Goal: Information Seeking & Learning: Learn about a topic

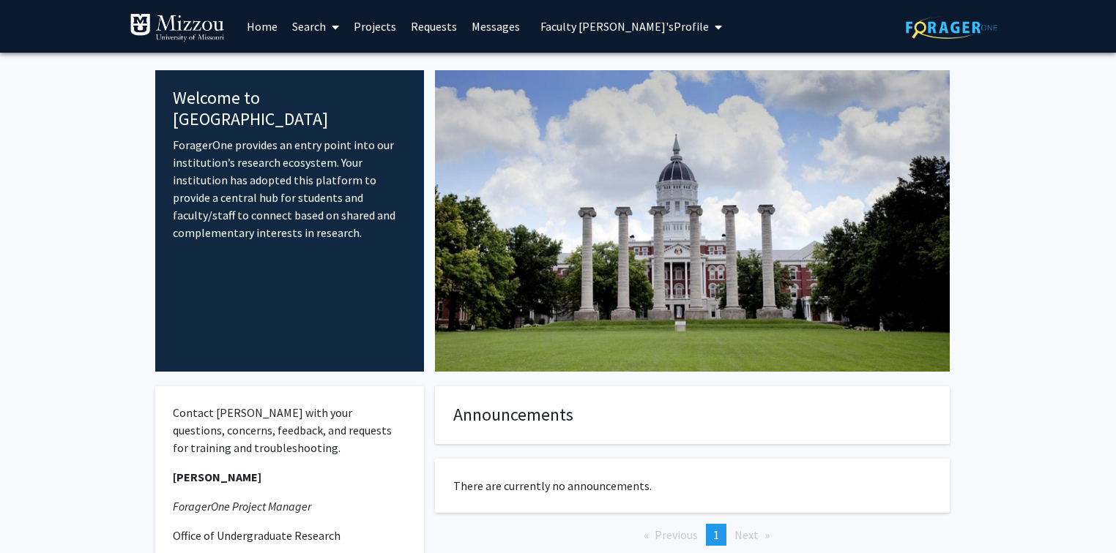
click at [630, 26] on span "Faculty [PERSON_NAME]'s Profile" at bounding box center [624, 26] width 168 height 15
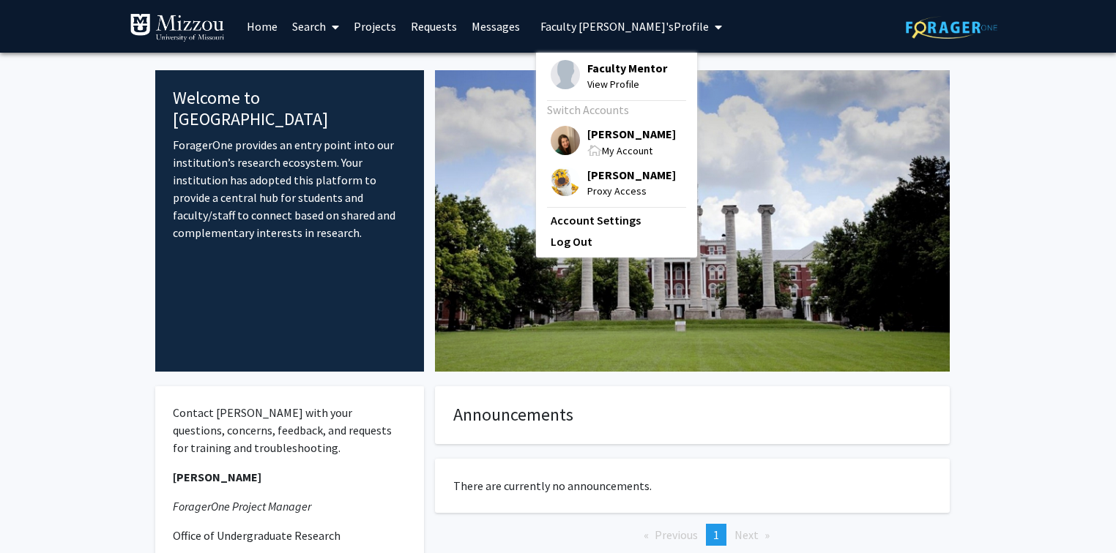
click at [604, 181] on span "[PERSON_NAME]" at bounding box center [631, 175] width 89 height 16
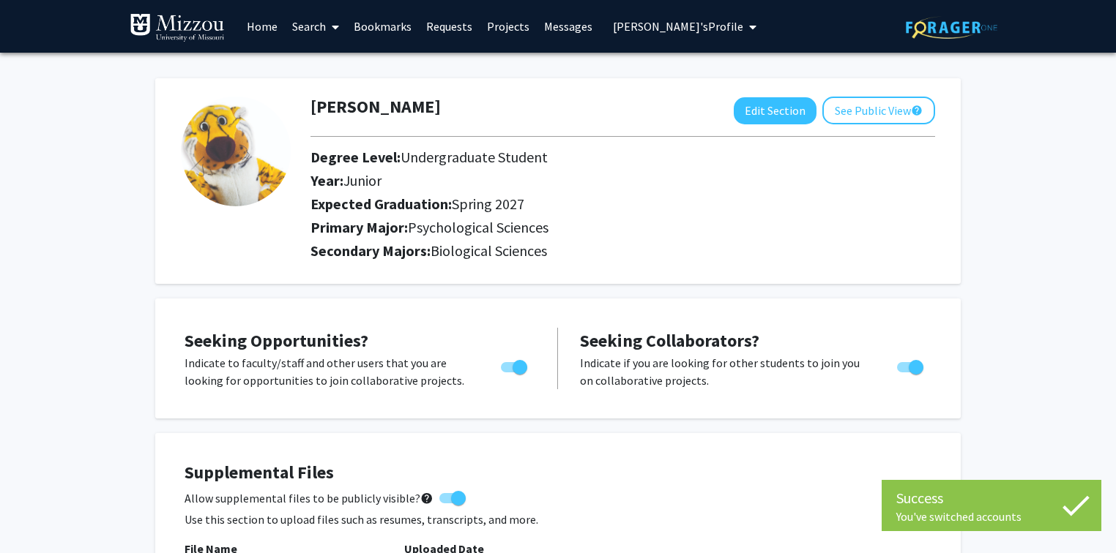
click at [305, 29] on link "Search" at bounding box center [315, 26] width 61 height 51
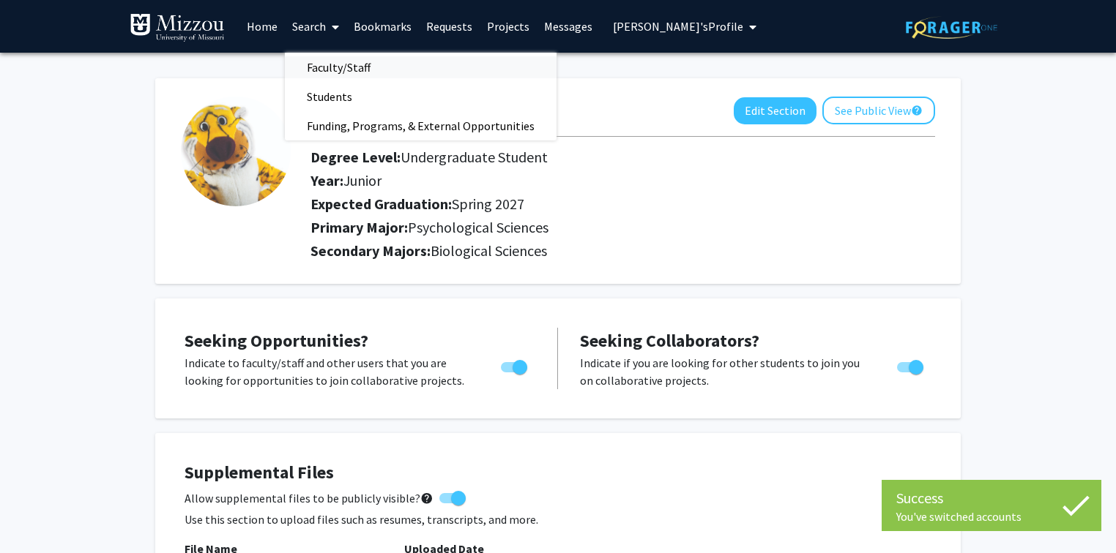
click at [318, 67] on span "Faculty/Staff" at bounding box center [339, 67] width 108 height 29
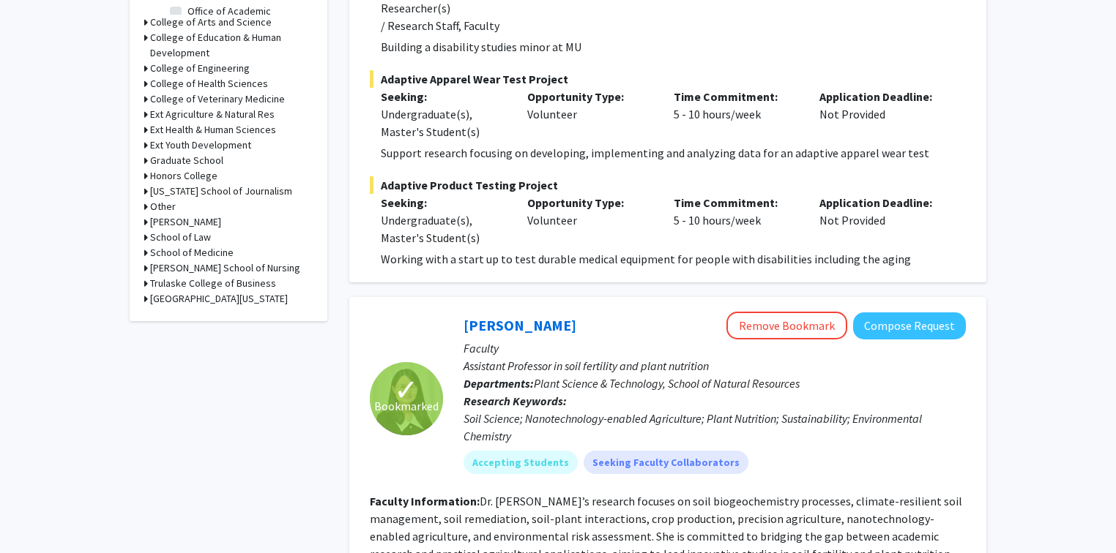
scroll to position [644, 0]
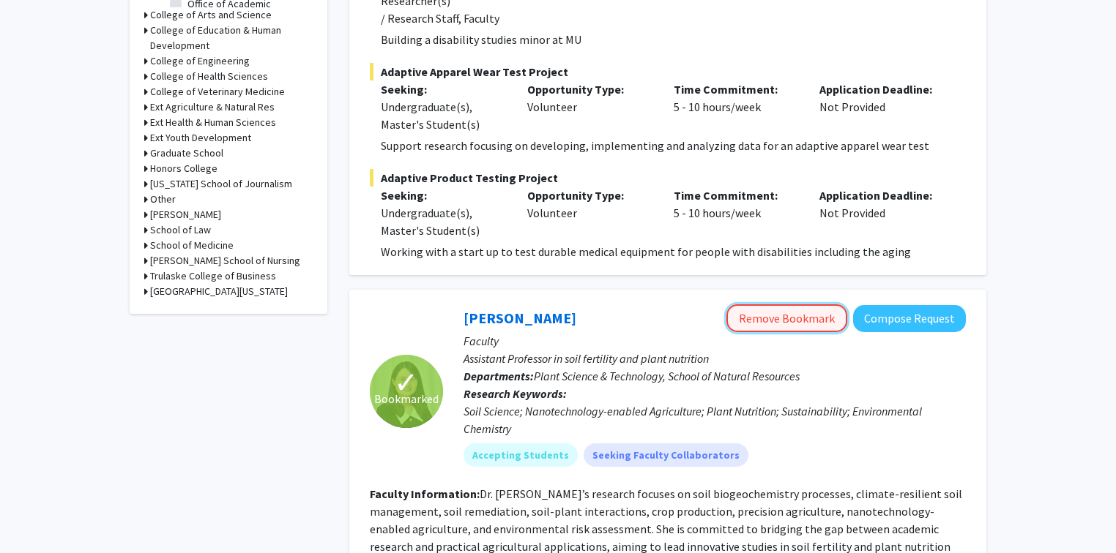
click at [766, 305] on button "Remove Bookmark" at bounding box center [786, 319] width 121 height 28
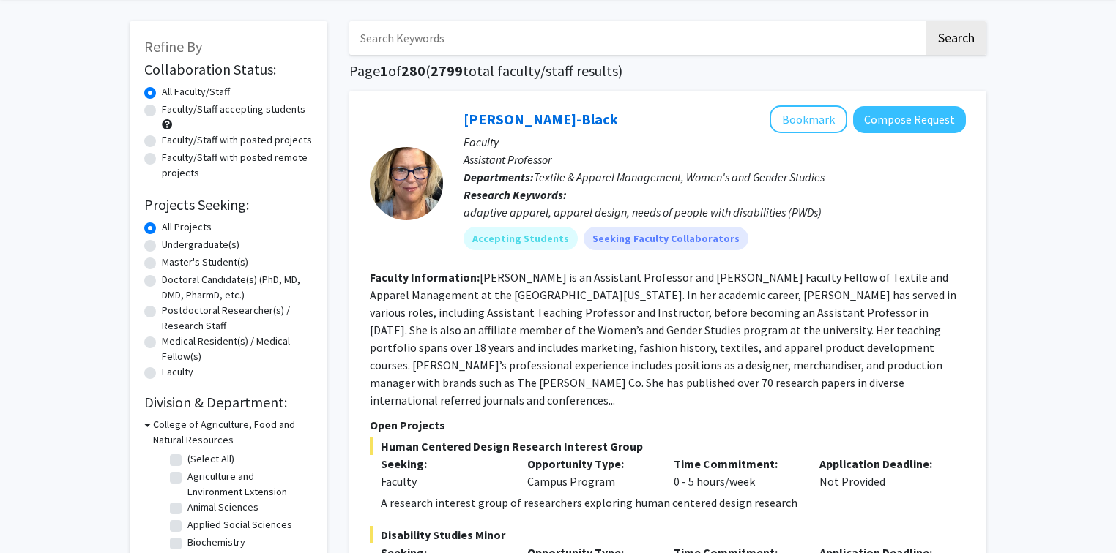
scroll to position [0, 0]
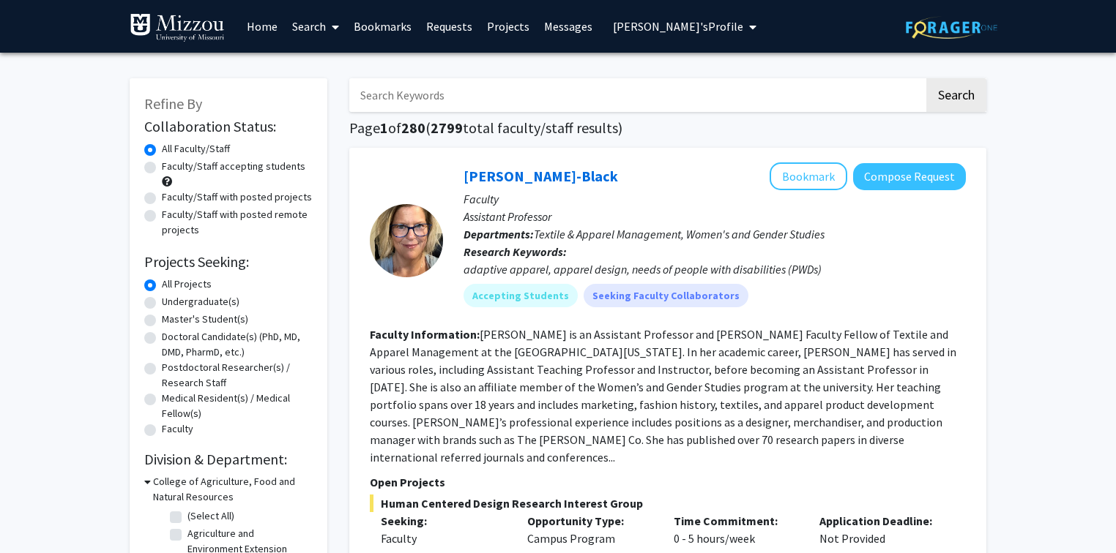
click at [593, 100] on input "Search Keywords" at bounding box center [636, 95] width 575 height 34
type input "c"
click at [926, 78] on button "Search" at bounding box center [956, 95] width 60 height 34
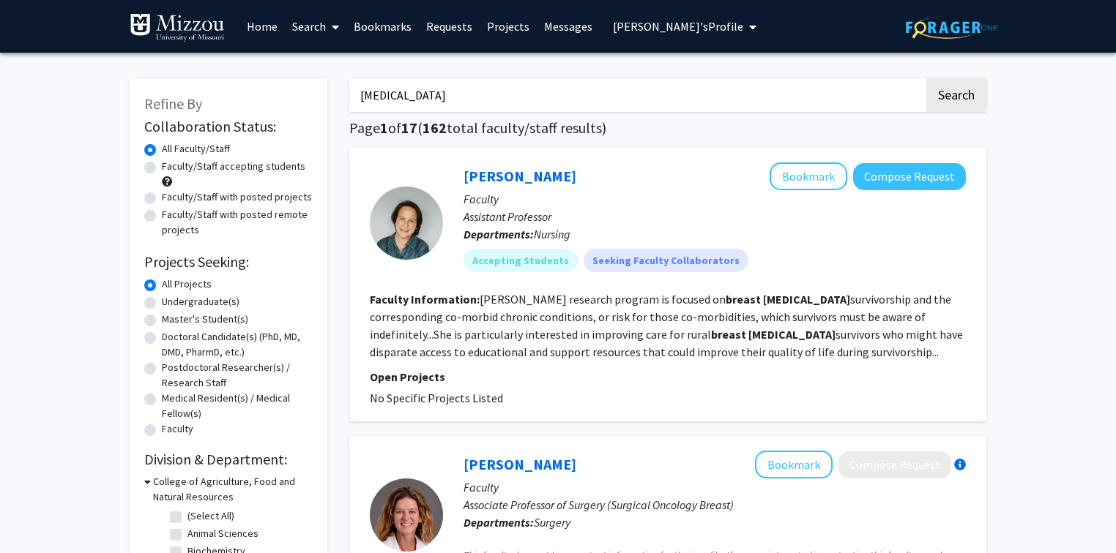
click at [576, 95] on input "[MEDICAL_DATA]" at bounding box center [636, 95] width 575 height 34
click at [946, 97] on button "Search" at bounding box center [956, 95] width 60 height 34
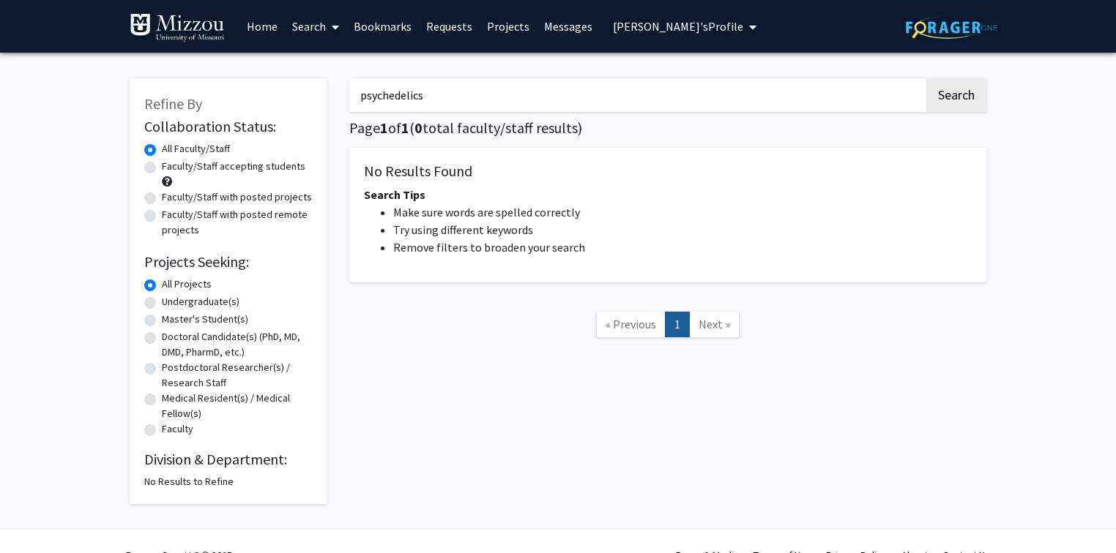
click at [468, 92] on input "psychedelics" at bounding box center [636, 95] width 575 height 34
type input "psychedelic"
click at [926, 78] on button "Search" at bounding box center [956, 95] width 60 height 34
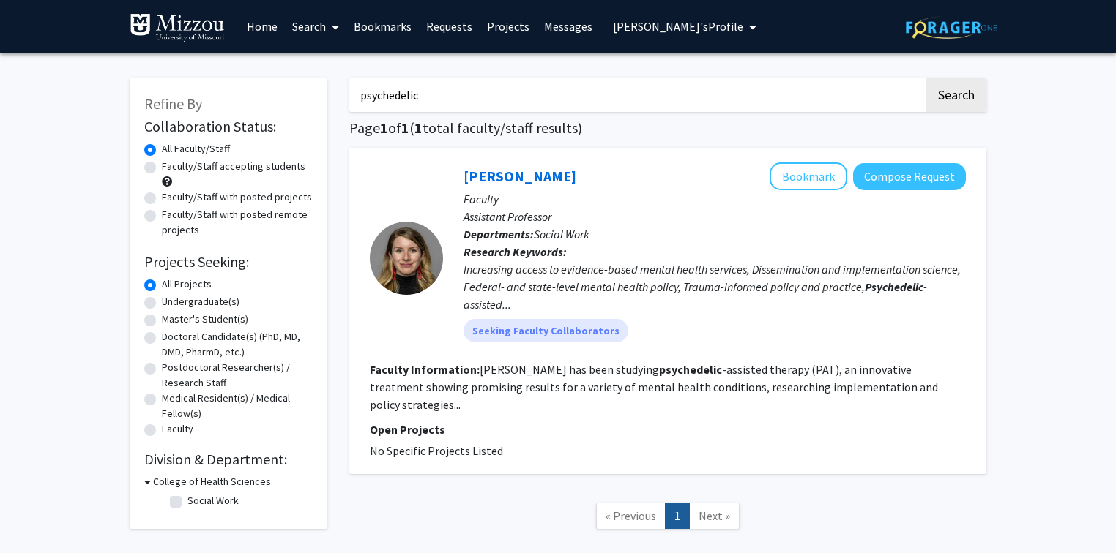
click at [434, 97] on input "psychedelic" at bounding box center [636, 95] width 575 height 34
click at [926, 78] on button "Search" at bounding box center [956, 95] width 60 height 34
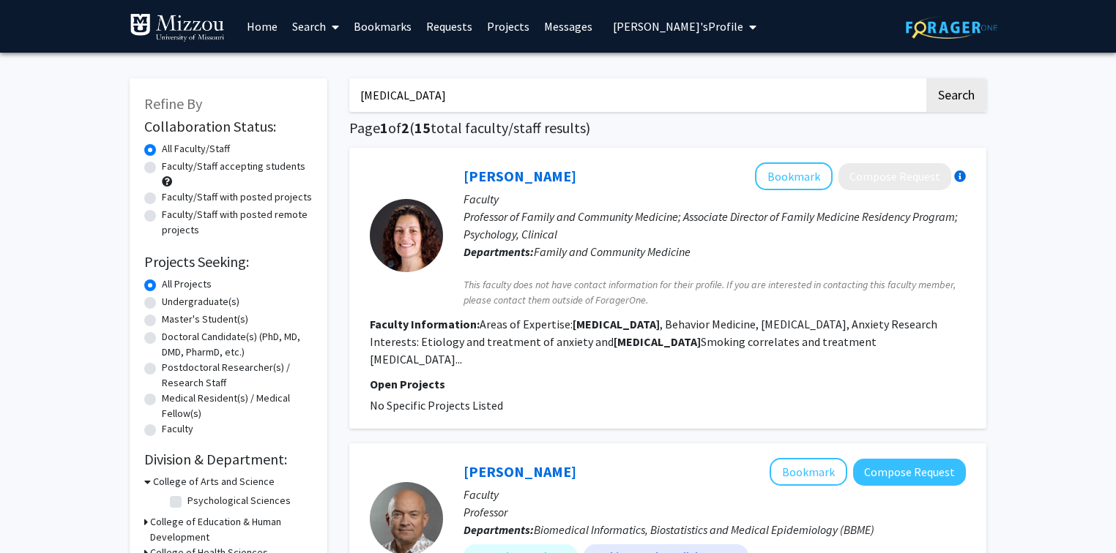
click at [416, 98] on input "[MEDICAL_DATA]" at bounding box center [636, 95] width 575 height 34
type input "family dynamics"
click at [926, 78] on button "Search" at bounding box center [956, 95] width 60 height 34
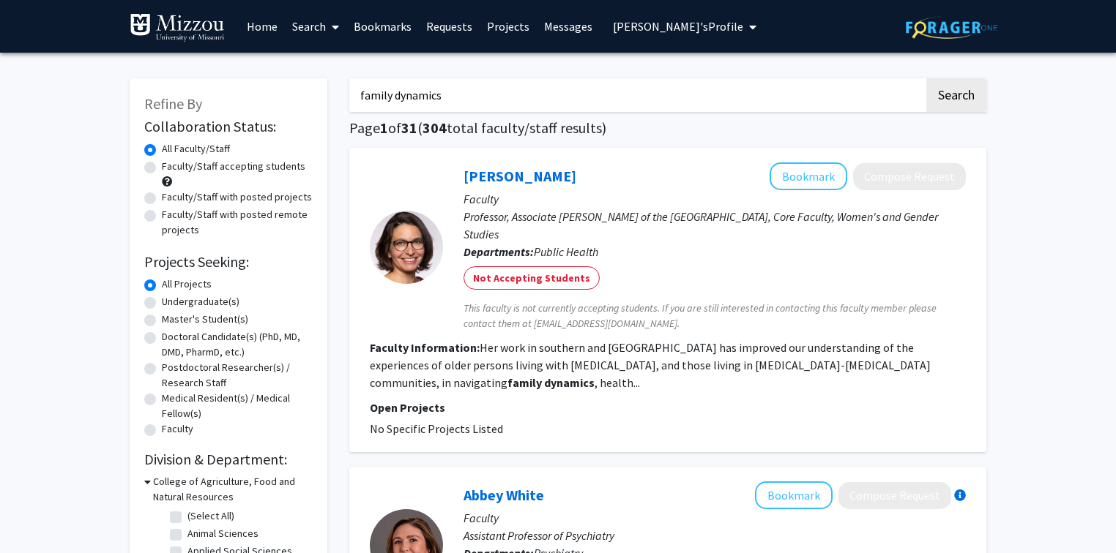
drag, startPoint x: 452, startPoint y: 94, endPoint x: 339, endPoint y: 101, distance: 112.9
click at [506, 94] on input "Search Keywords" at bounding box center [636, 95] width 575 height 34
click at [693, 89] on input "Search Keywords" at bounding box center [636, 95] width 575 height 34
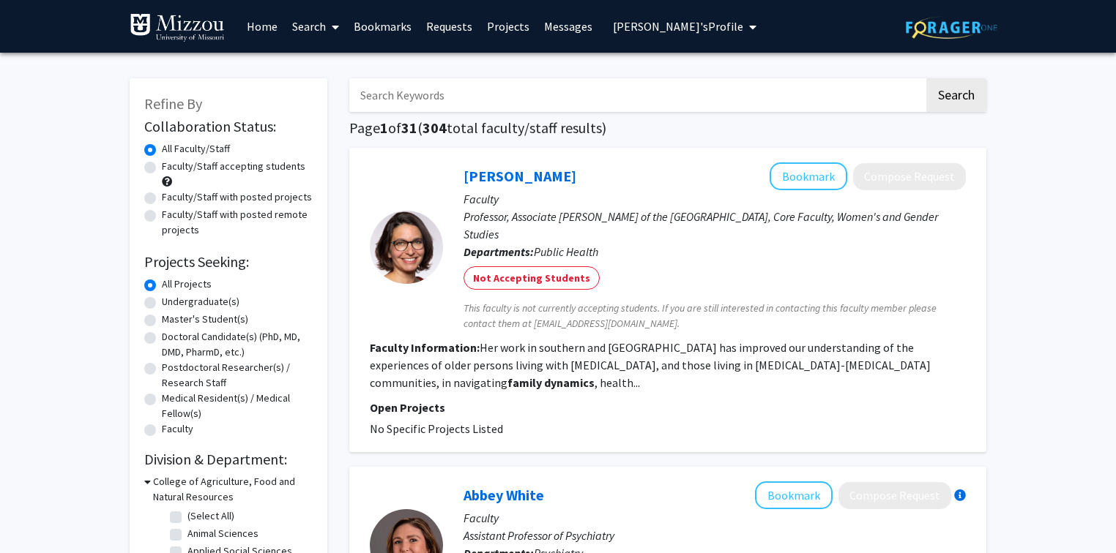
click at [359, 93] on input "Search Keywords" at bounding box center [636, 95] width 575 height 34
click at [363, 94] on input "Search Keywords" at bounding box center [636, 95] width 575 height 34
type input "g"
click at [442, 98] on input "Search Keywords" at bounding box center [636, 95] width 575 height 34
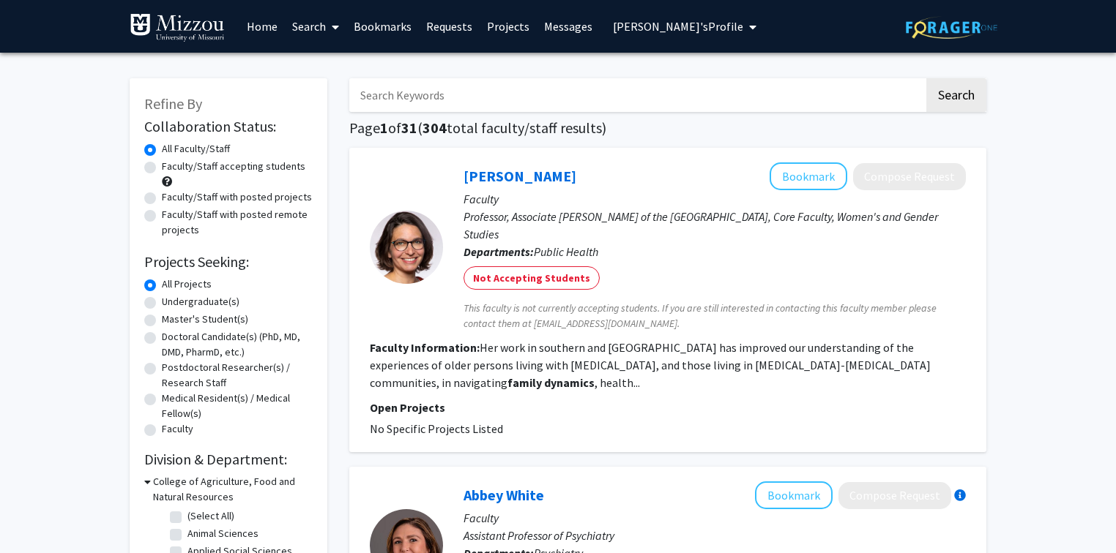
click at [636, 132] on h1 "Page 1 of 31 ( 304 total faculty/staff results)" at bounding box center [667, 128] width 637 height 18
click at [264, 28] on link "Home" at bounding box center [261, 26] width 45 height 51
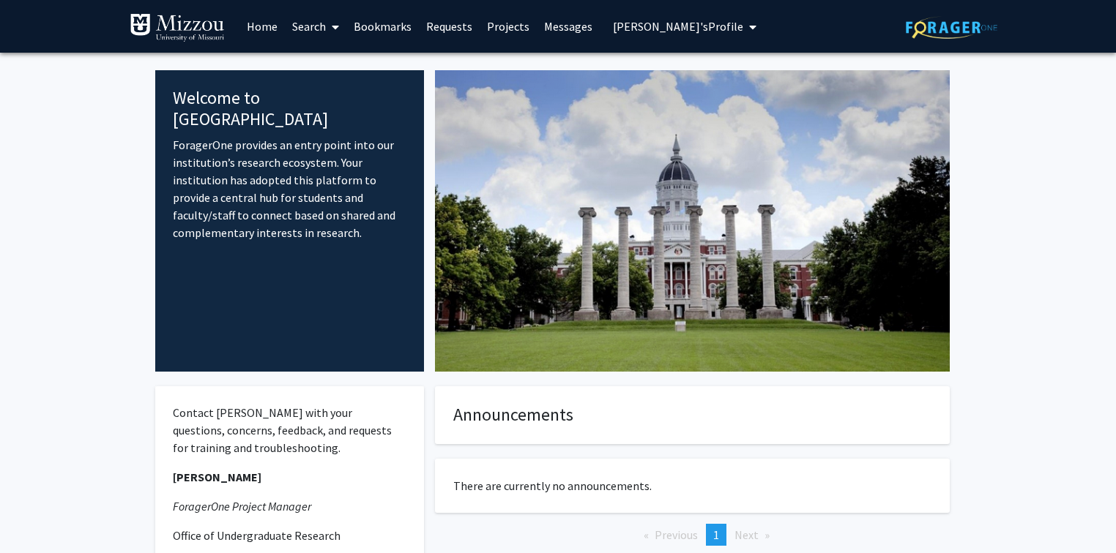
click at [302, 26] on link "Search" at bounding box center [315, 26] width 61 height 51
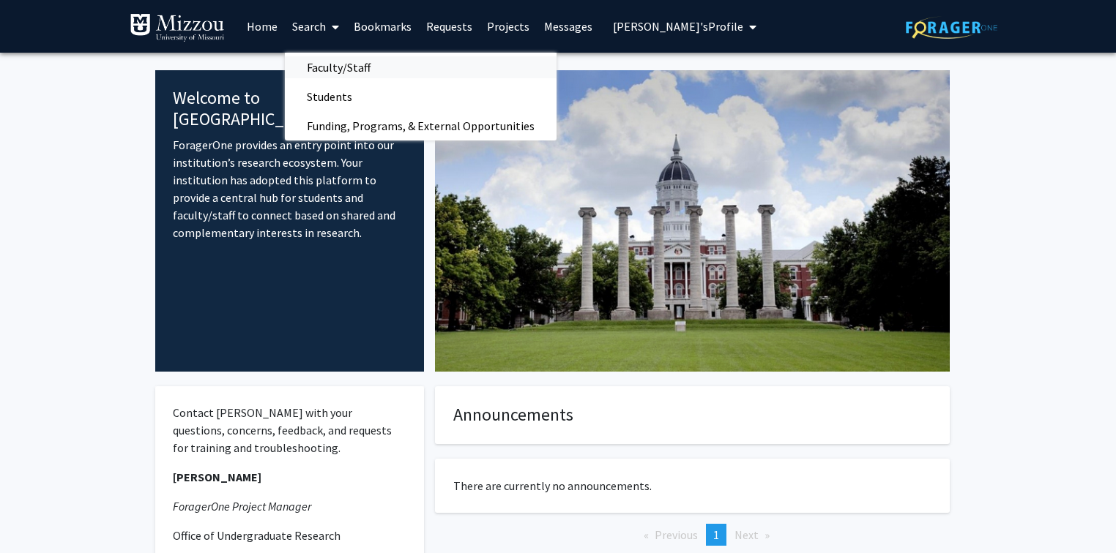
click at [310, 65] on span "Faculty/Staff" at bounding box center [339, 67] width 108 height 29
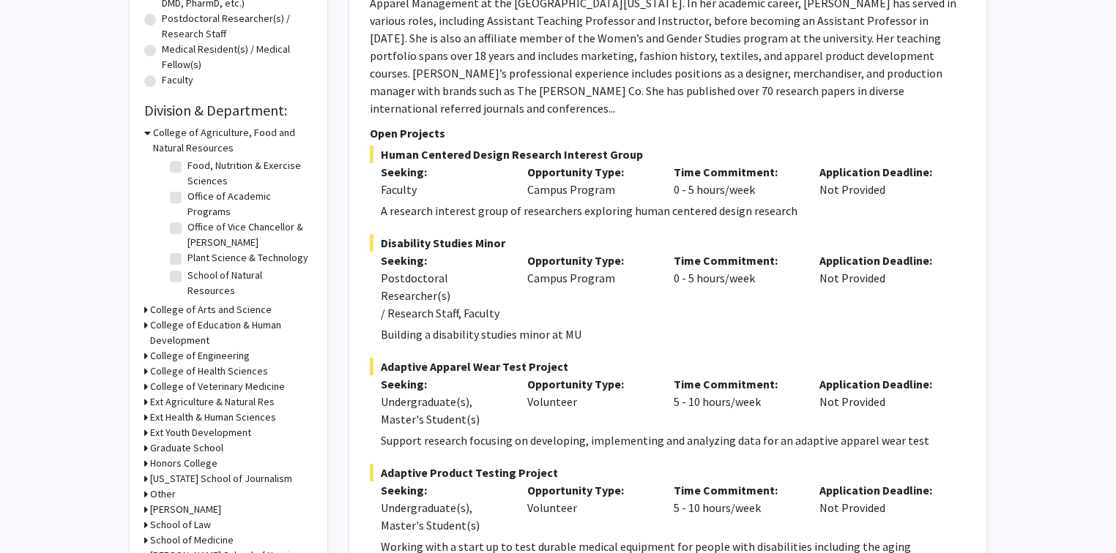
scroll to position [351, 0]
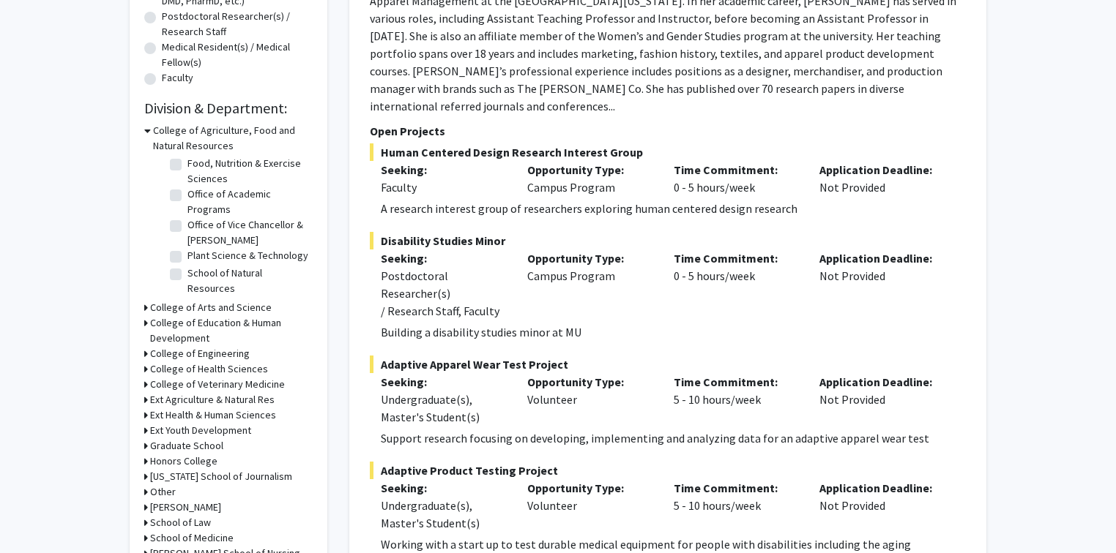
click at [147, 129] on icon at bounding box center [147, 130] width 7 height 15
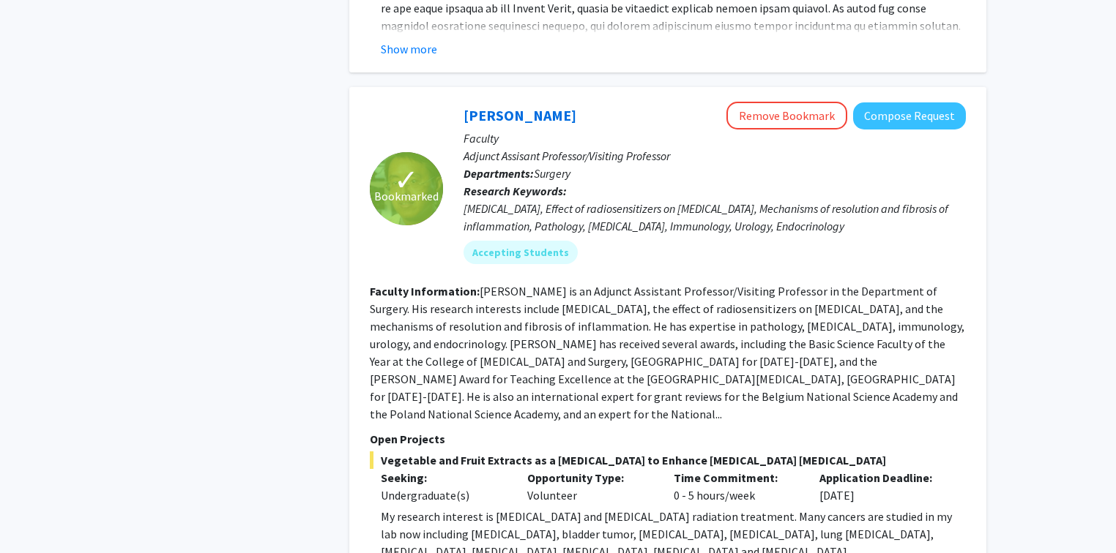
scroll to position [3514, 0]
click at [752, 101] on button "Remove Bookmark" at bounding box center [786, 115] width 121 height 28
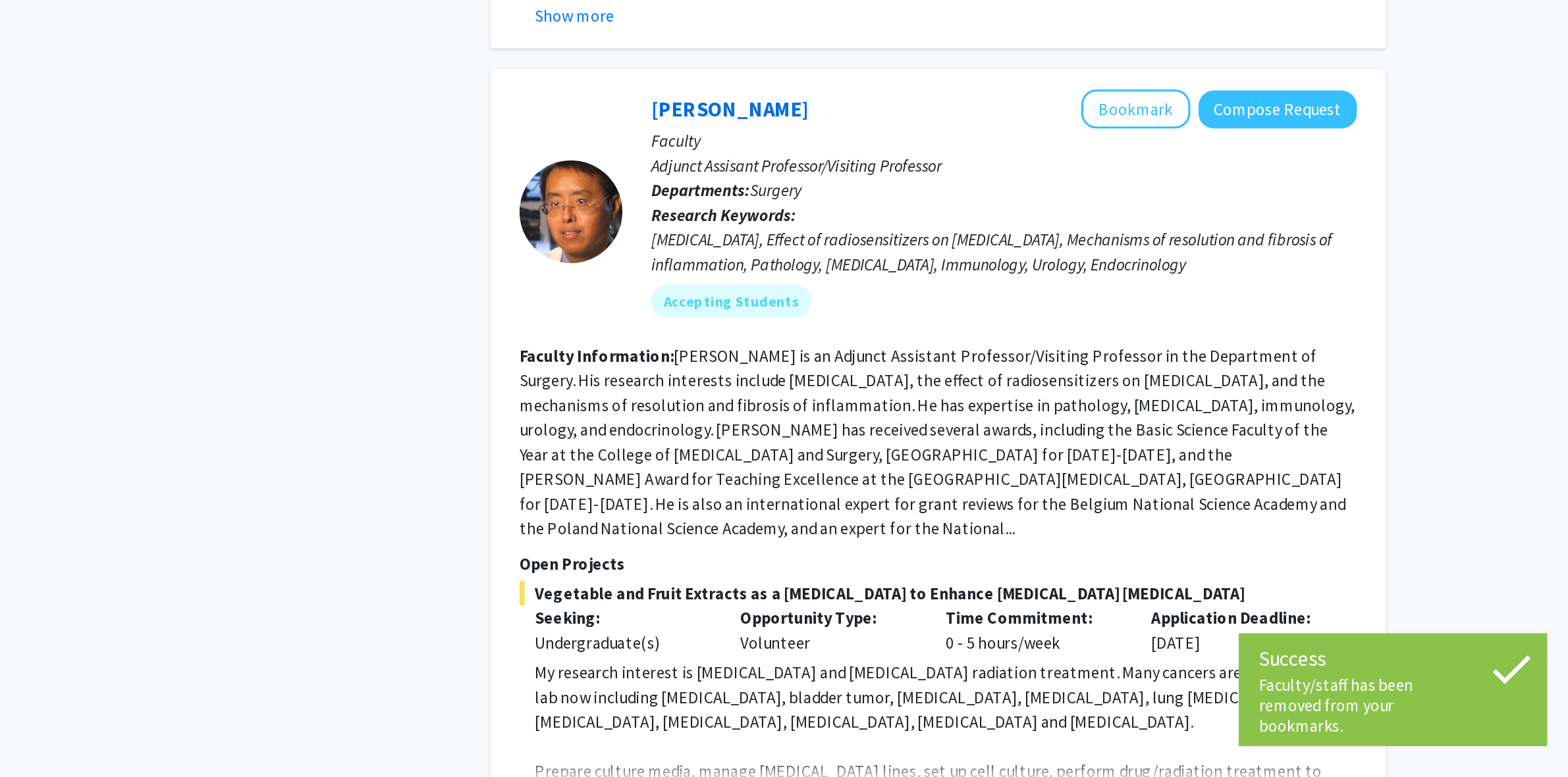
scroll to position [3212, 0]
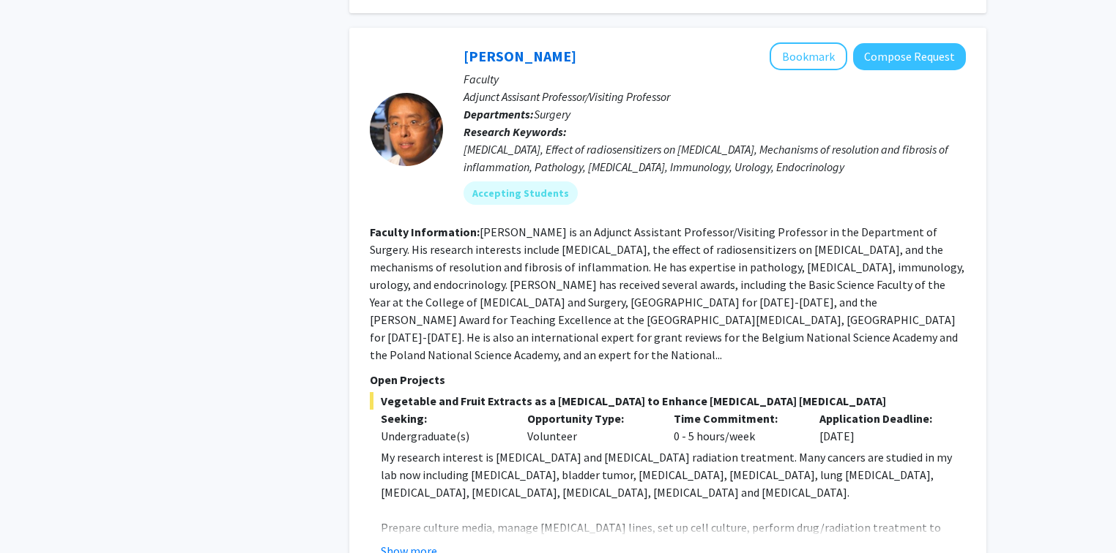
click at [233, 211] on div "Refine By Collaboration Status: Collaboration Status All Faculty/Staff Collabor…" at bounding box center [229, 488] width 220 height 7993
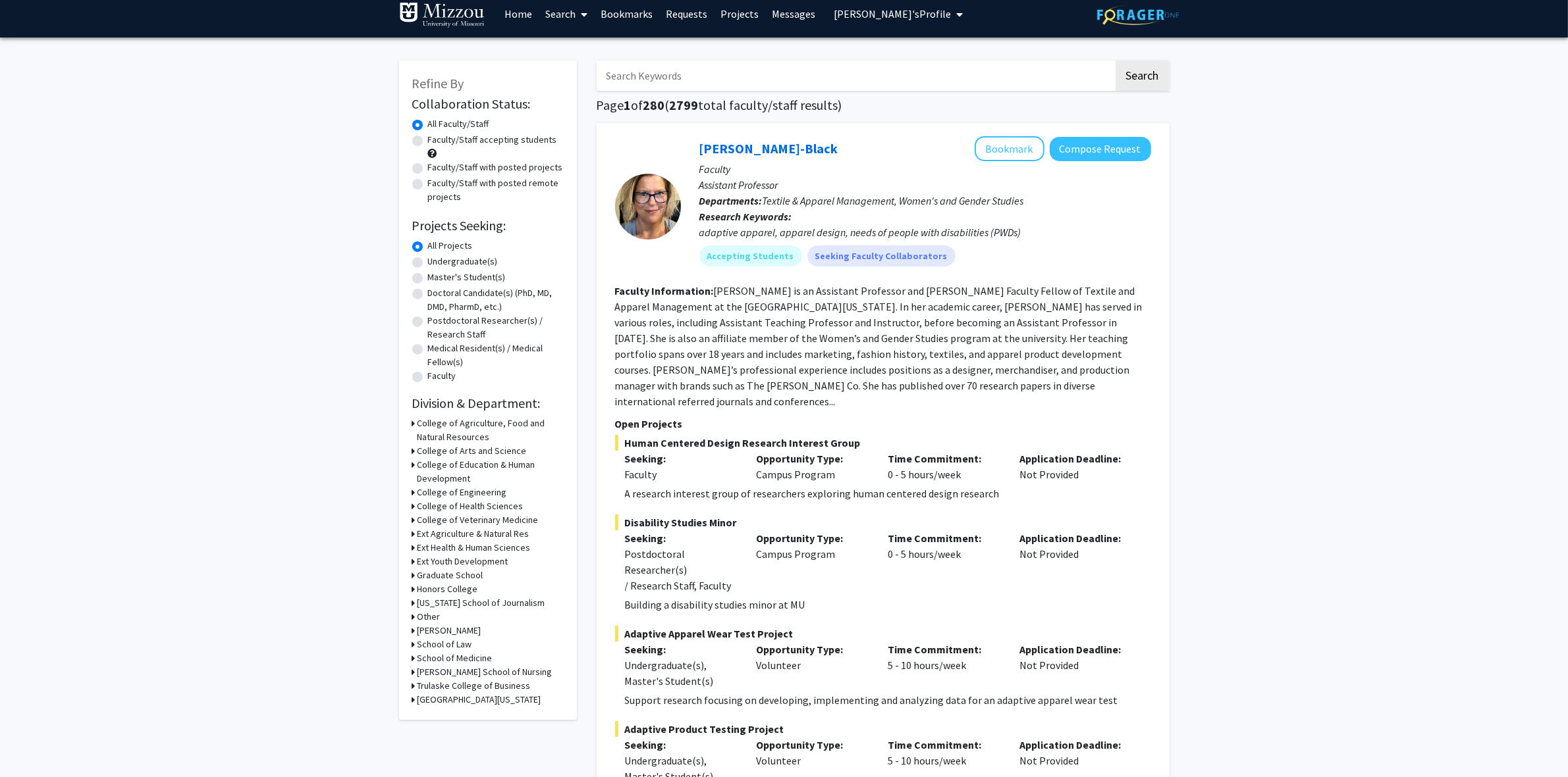
scroll to position [0, 0]
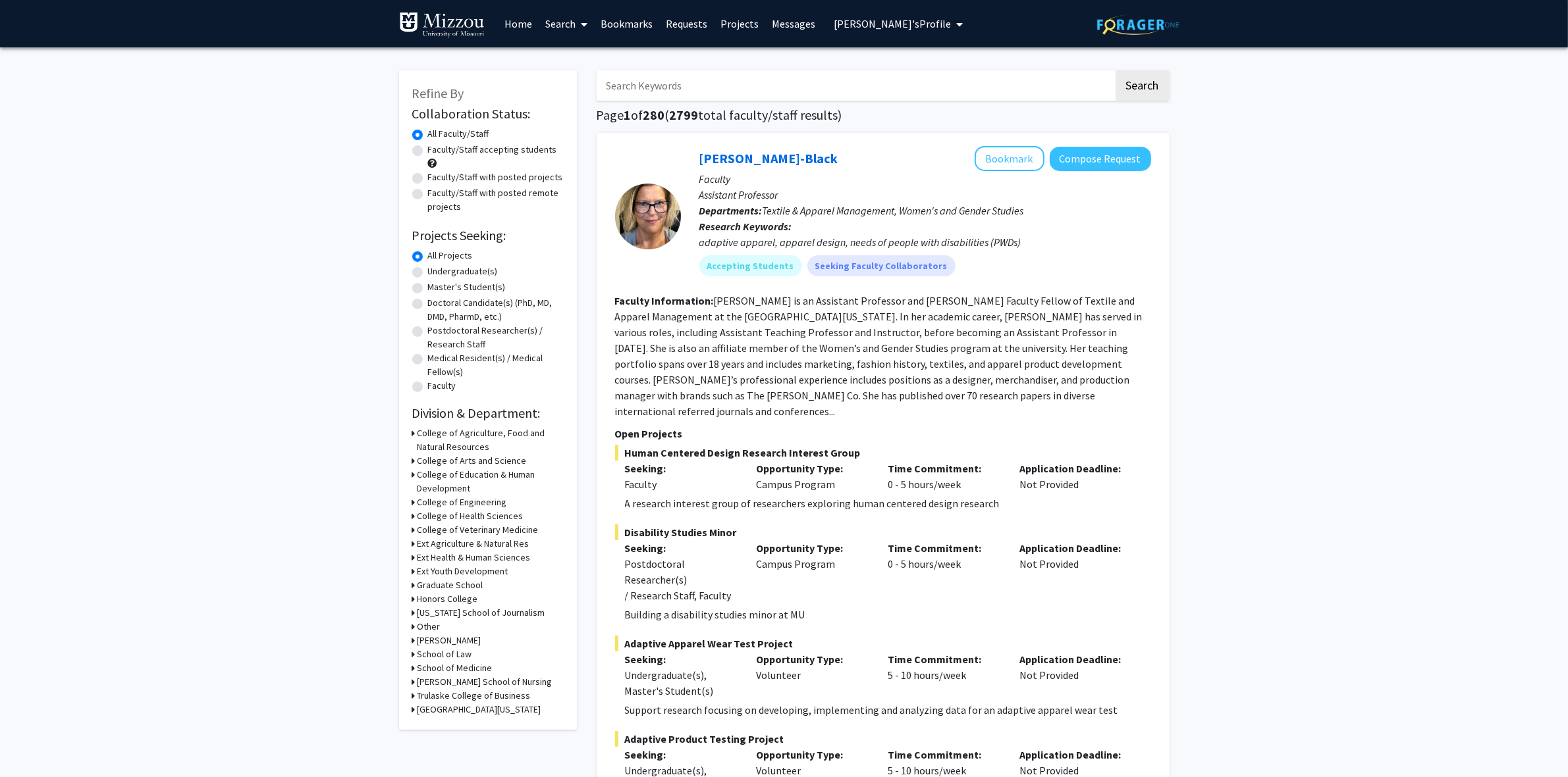
click at [695, 89] on input "Search Keywords" at bounding box center [855, 85] width 517 height 31
click at [626, 83] on input "Search Keywords" at bounding box center [855, 85] width 517 height 31
type input "d"
type input "t"
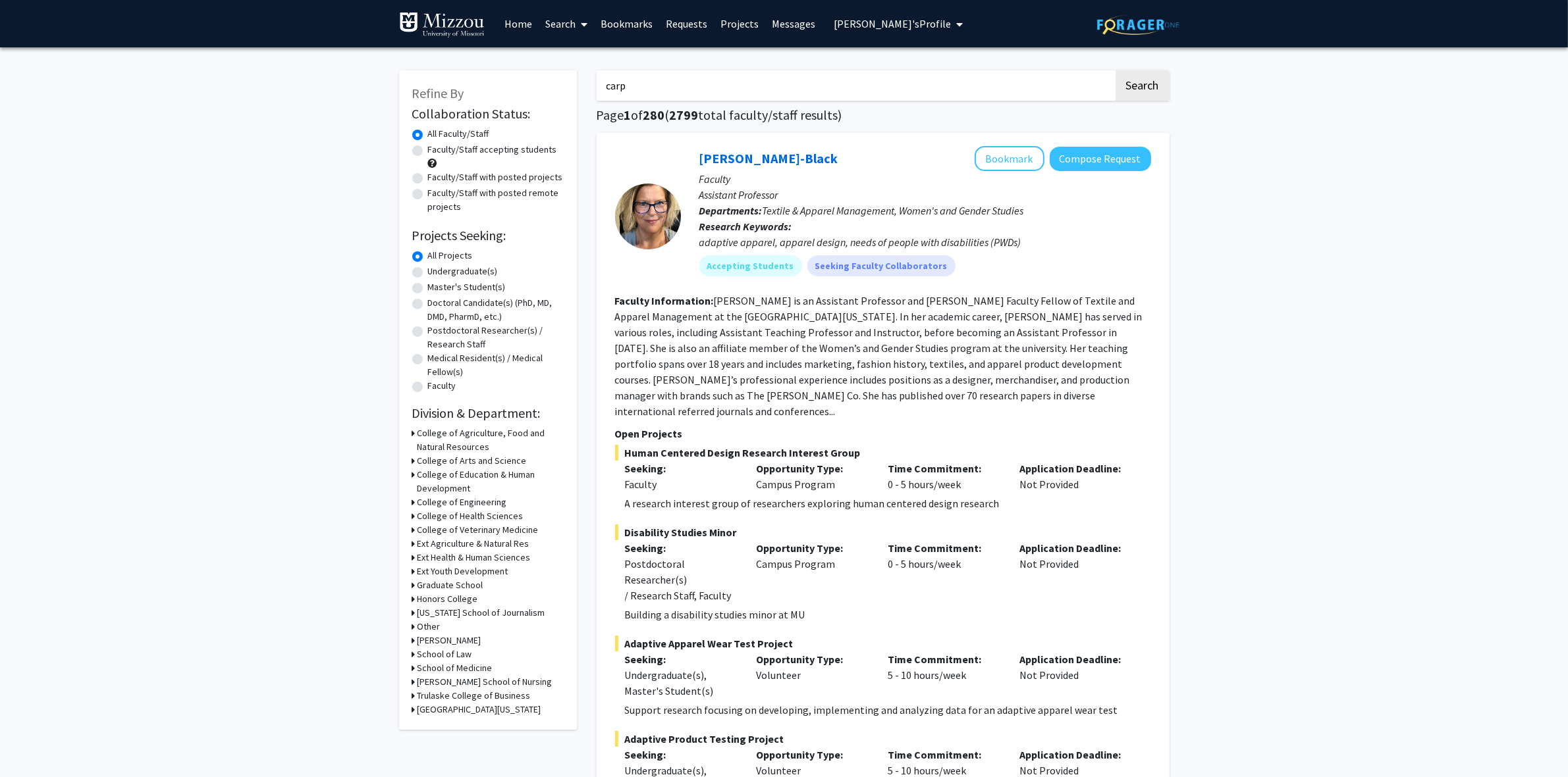
type input "carp"
click at [1011, 70] on button "Search" at bounding box center [1142, 85] width 54 height 31
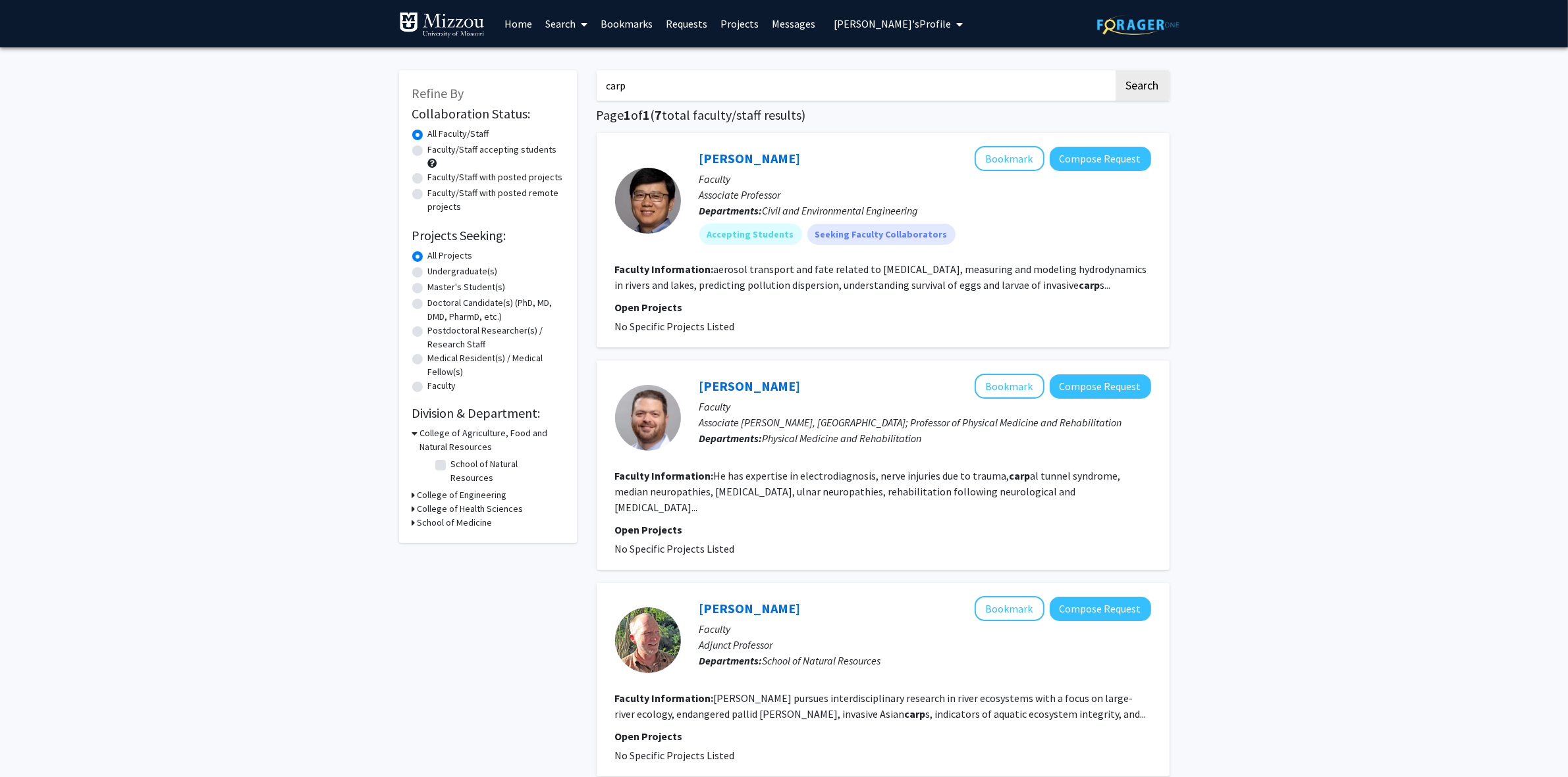
click at [637, 80] on input "carp" at bounding box center [855, 85] width 517 height 31
type input "propulsion"
click at [1011, 70] on button "Search" at bounding box center [1142, 85] width 54 height 31
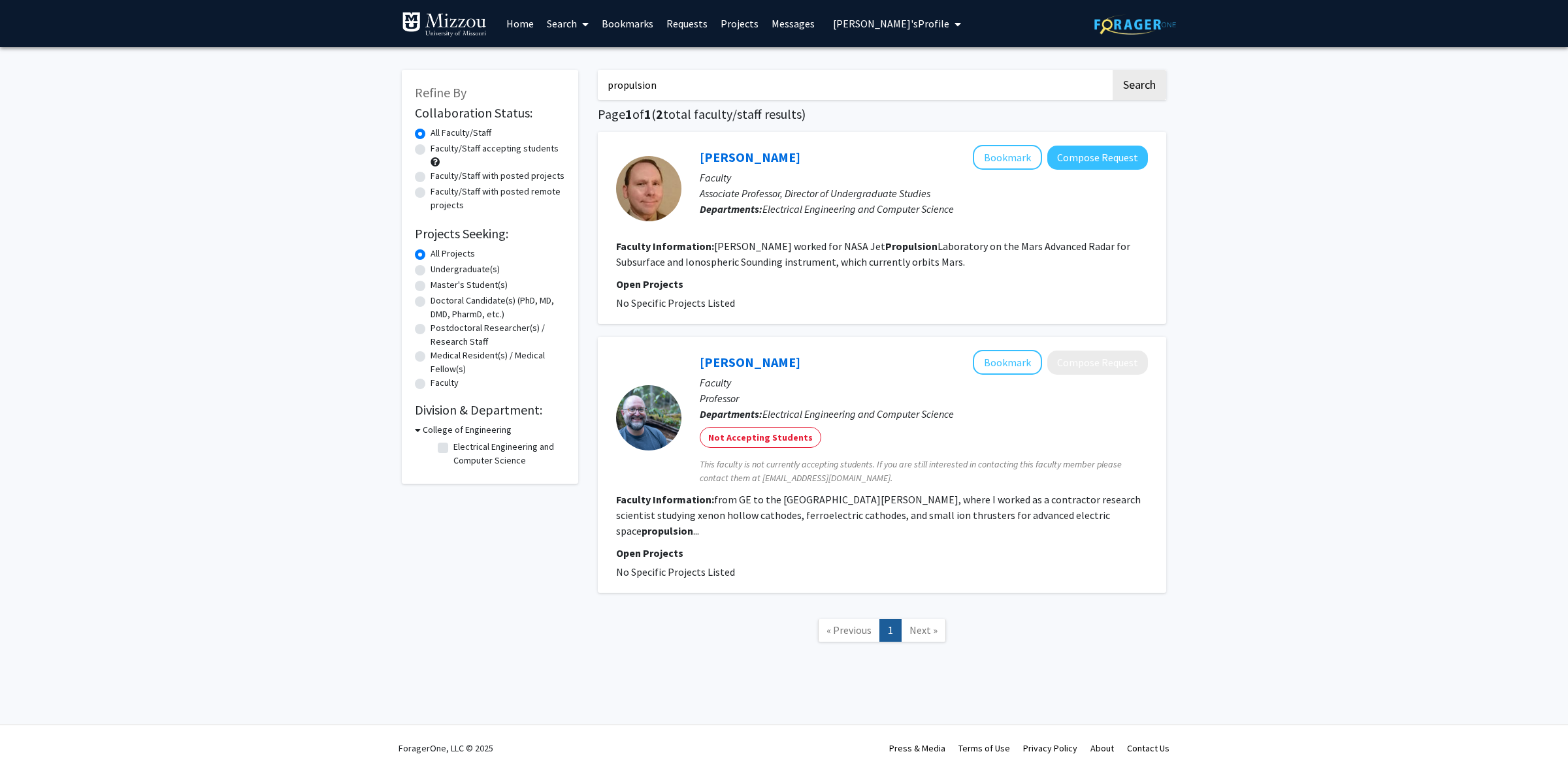
click at [661, 83] on input "propulsion" at bounding box center [854, 85] width 513 height 30
click at [444, 23] on img at bounding box center [444, 24] width 85 height 26
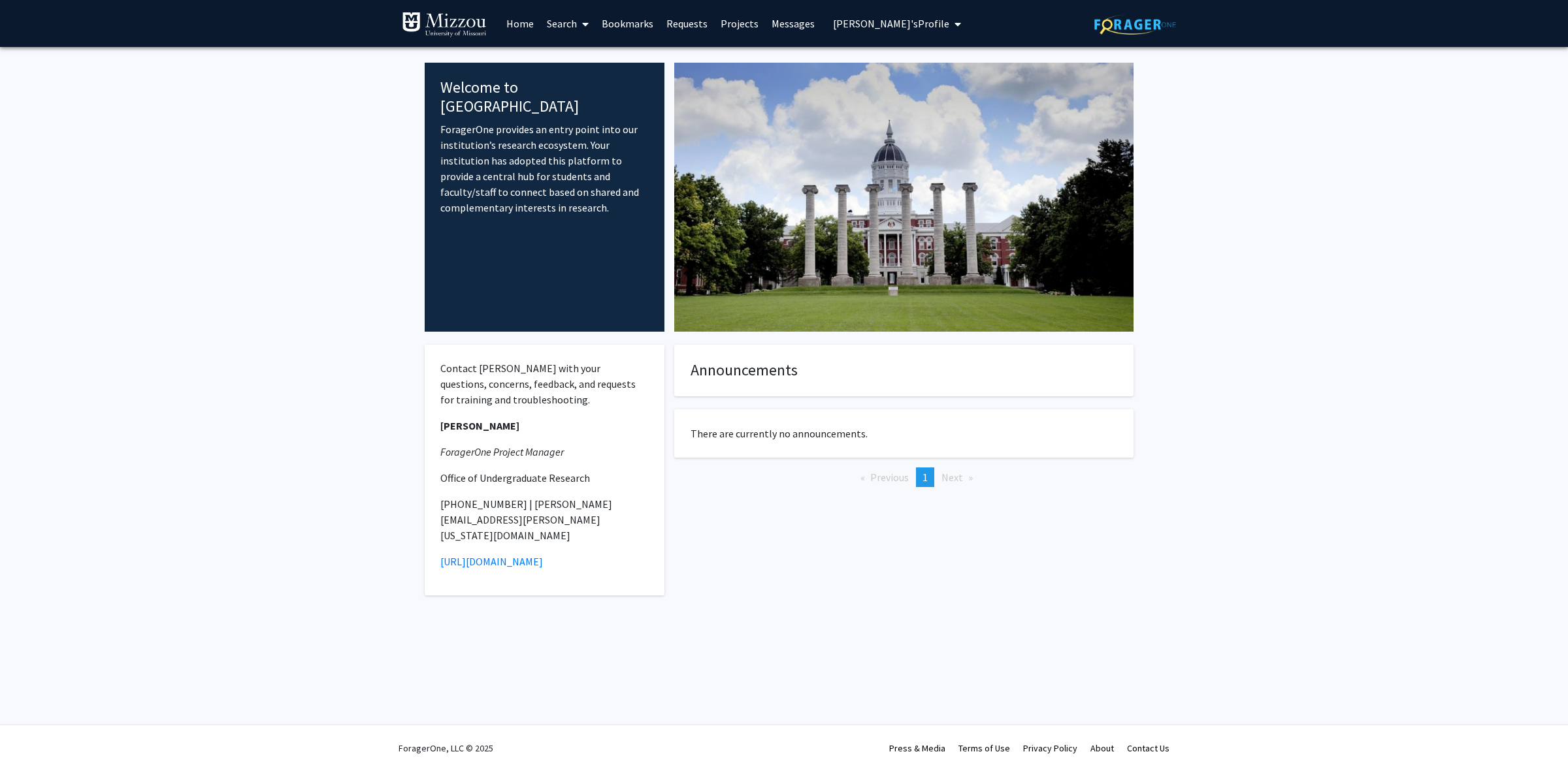
click at [560, 29] on link "Search" at bounding box center [567, 23] width 54 height 46
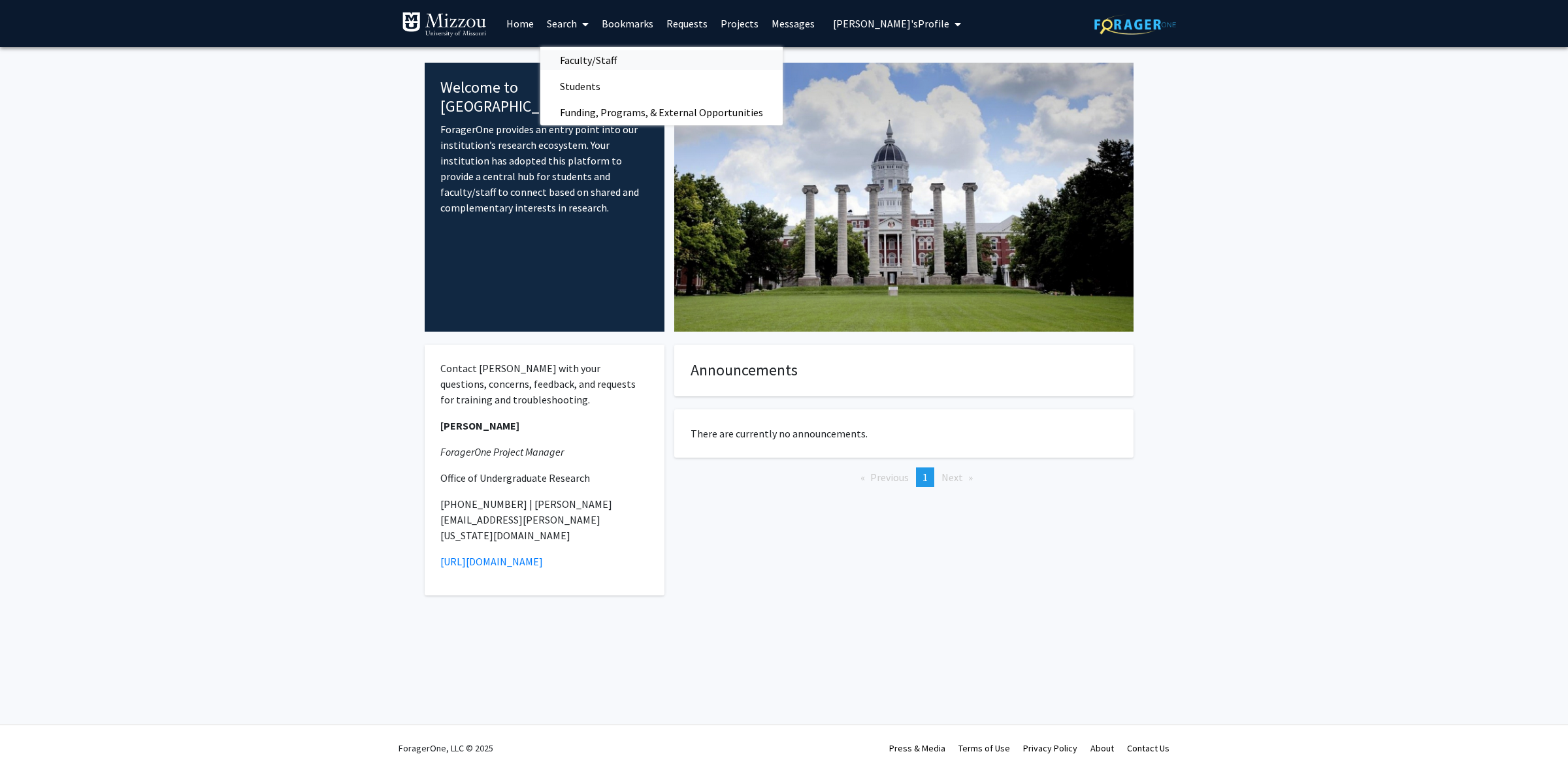
click at [582, 64] on span "Faculty/Staff" at bounding box center [588, 60] width 96 height 26
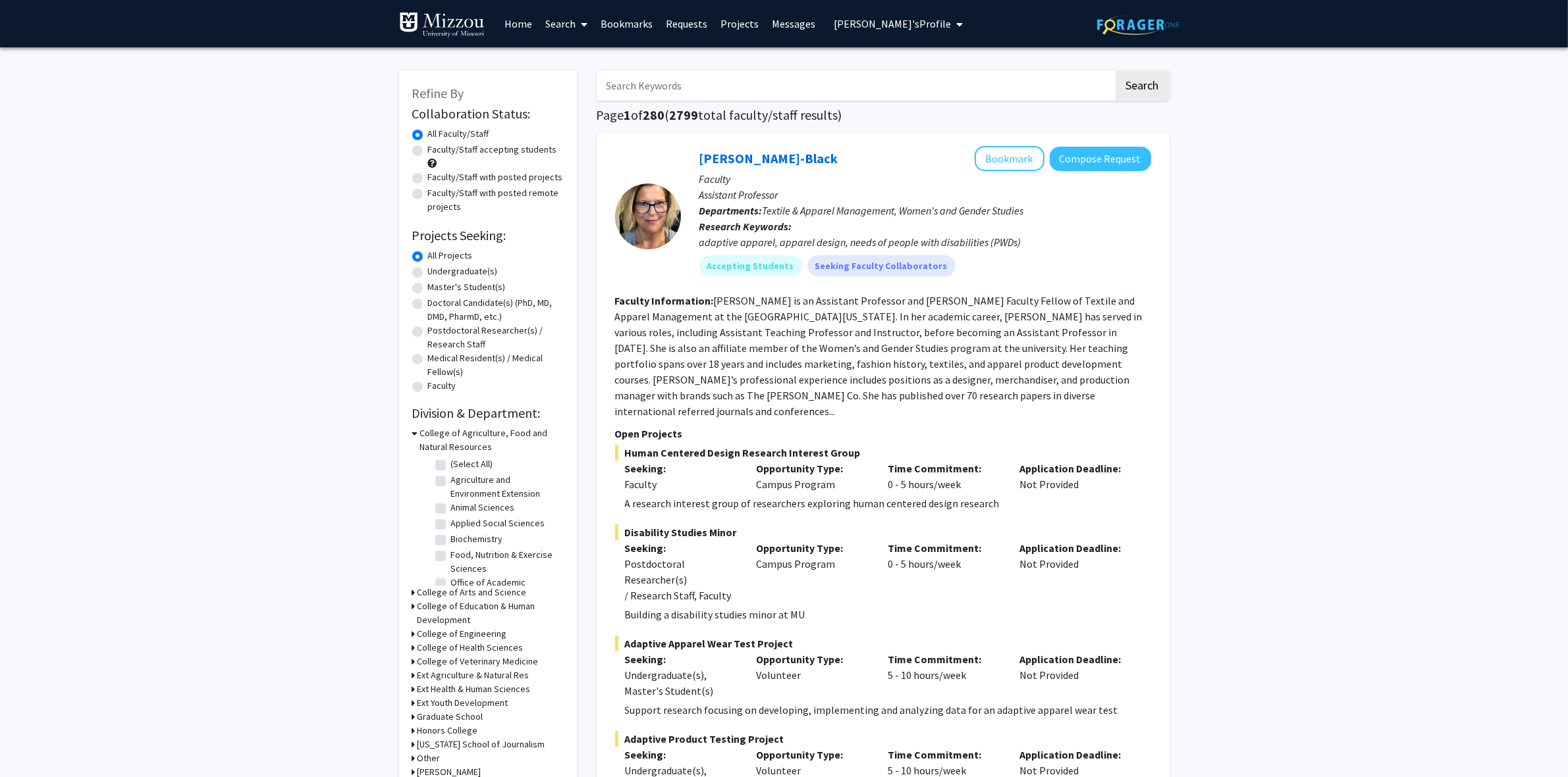
click at [619, 81] on input "Search Keywords" at bounding box center [855, 85] width 517 height 31
click at [759, 80] on input "Search Keywords" at bounding box center [855, 85] width 517 height 31
click at [762, 83] on input "Search Keywords" at bounding box center [855, 85] width 517 height 31
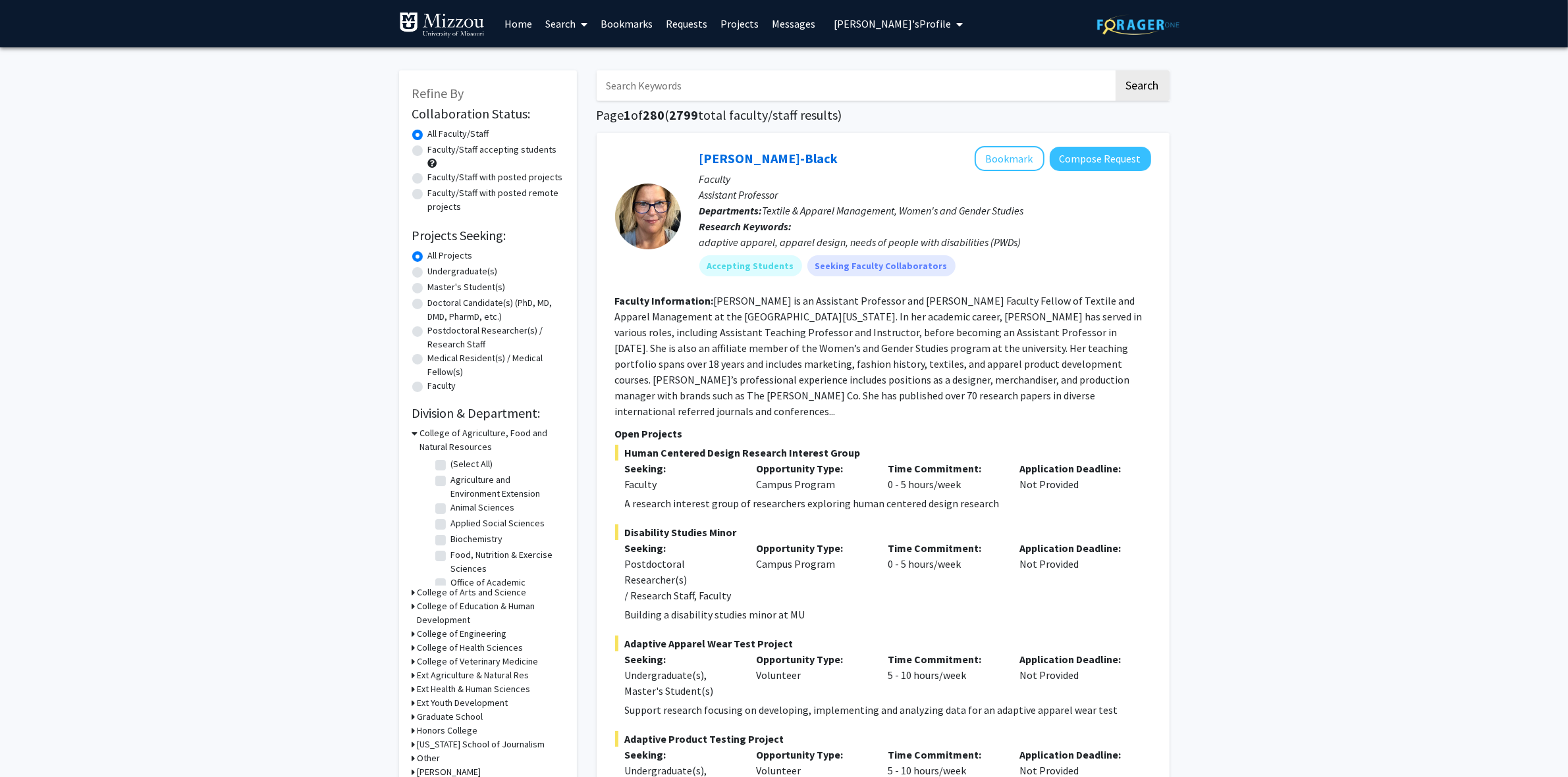
click at [893, 80] on input "Search Keywords" at bounding box center [855, 85] width 517 height 31
type input "k"
type input "c"
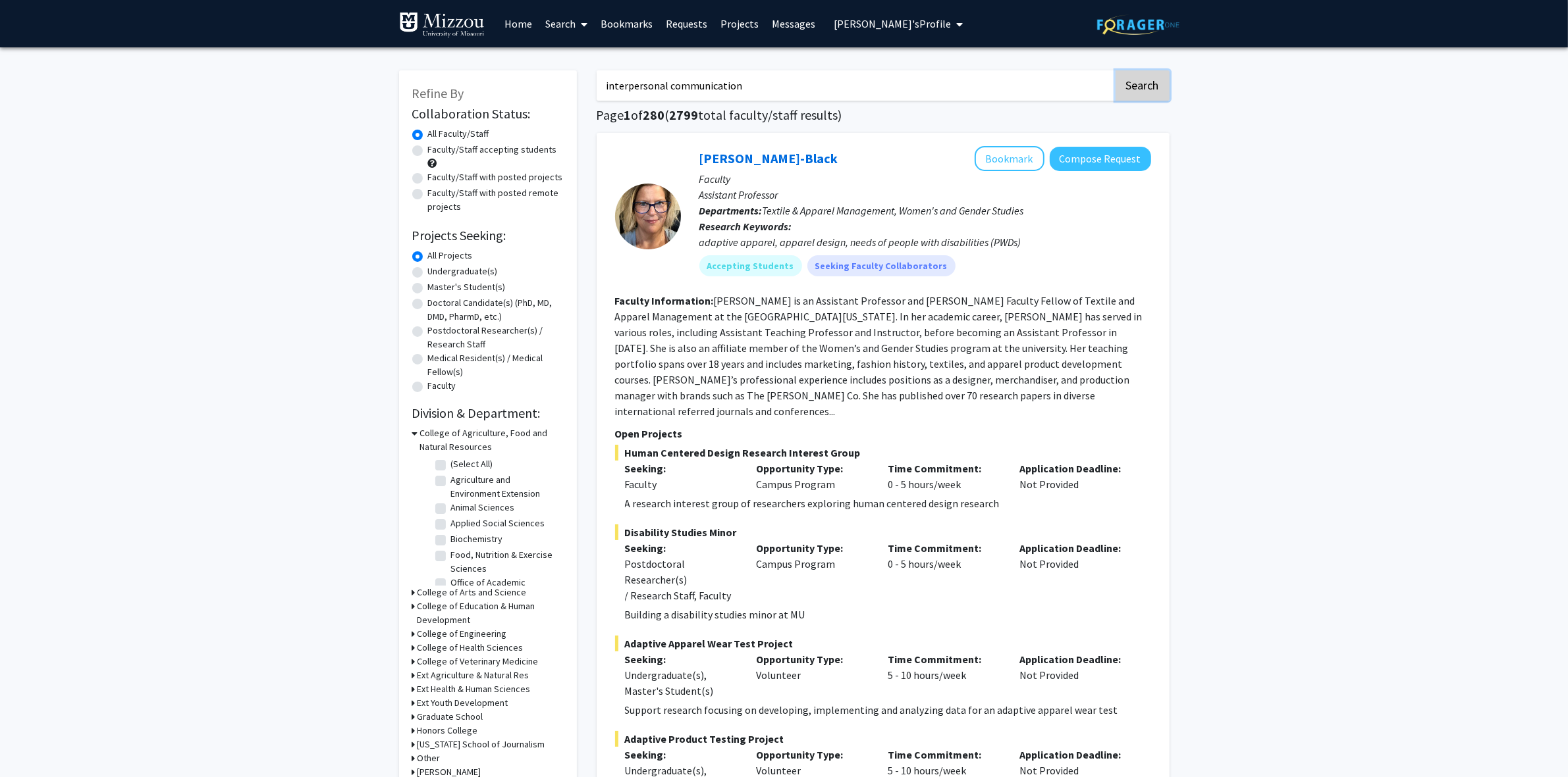
click at [1011, 84] on button "Search" at bounding box center [1142, 85] width 54 height 31
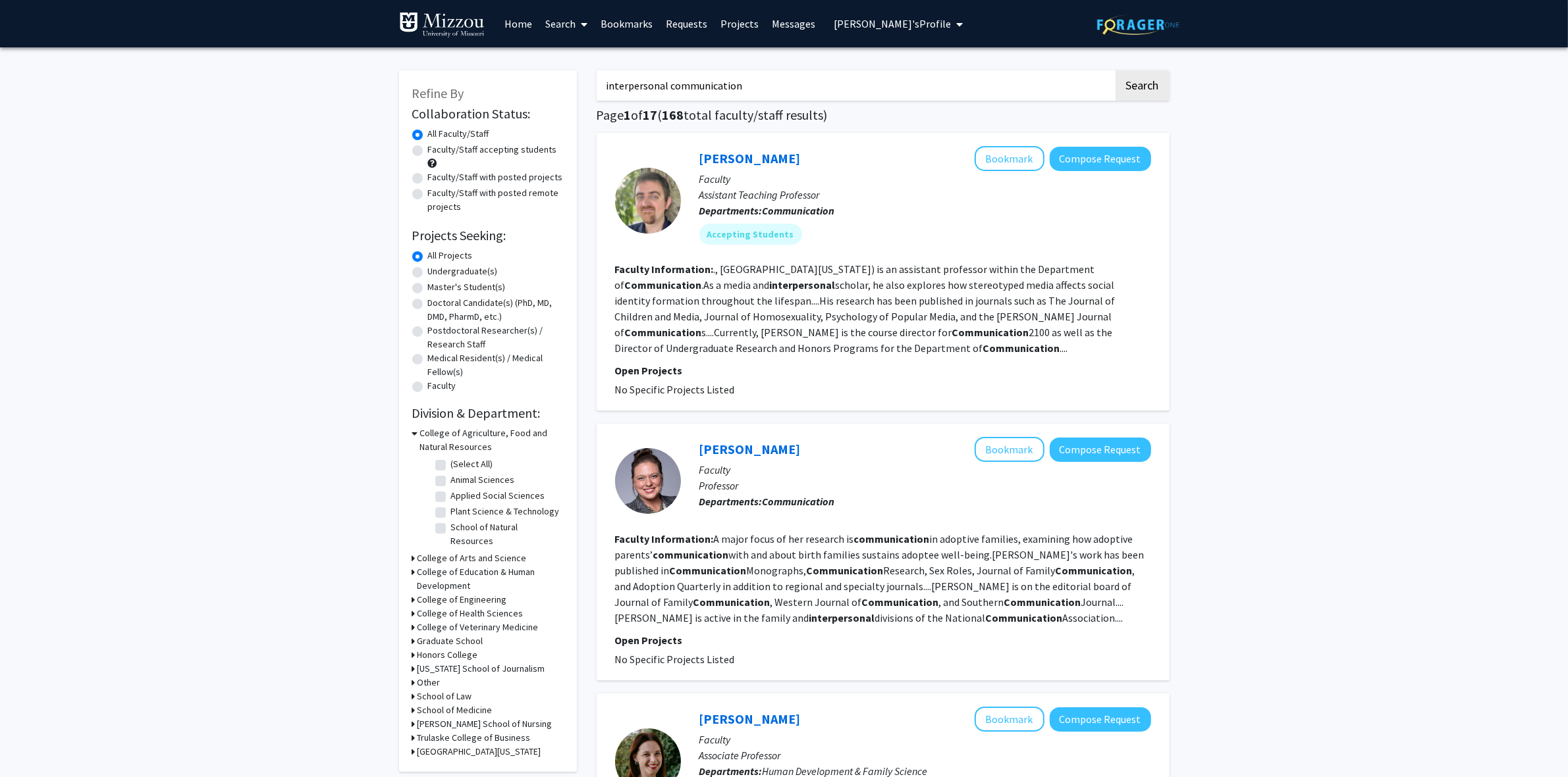
click at [768, 85] on input "interpersonal communication" at bounding box center [855, 85] width 517 height 31
type input "organizational development"
click at [1011, 70] on button "Search" at bounding box center [1142, 85] width 54 height 31
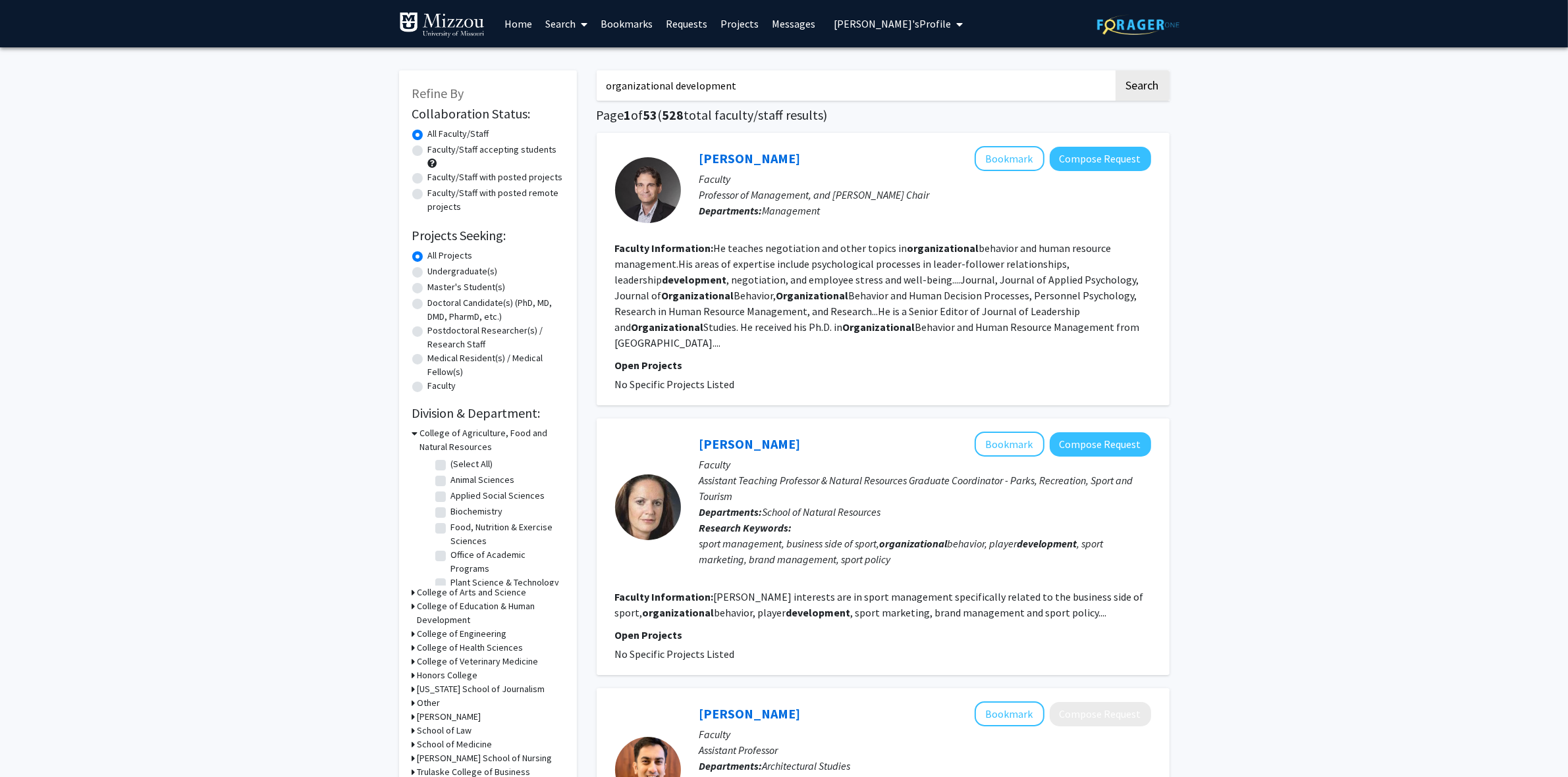
click at [771, 82] on input "organizational development" at bounding box center [855, 85] width 517 height 31
type input "interpersonal communication"
click at [1011, 87] on button "Search" at bounding box center [1142, 85] width 54 height 31
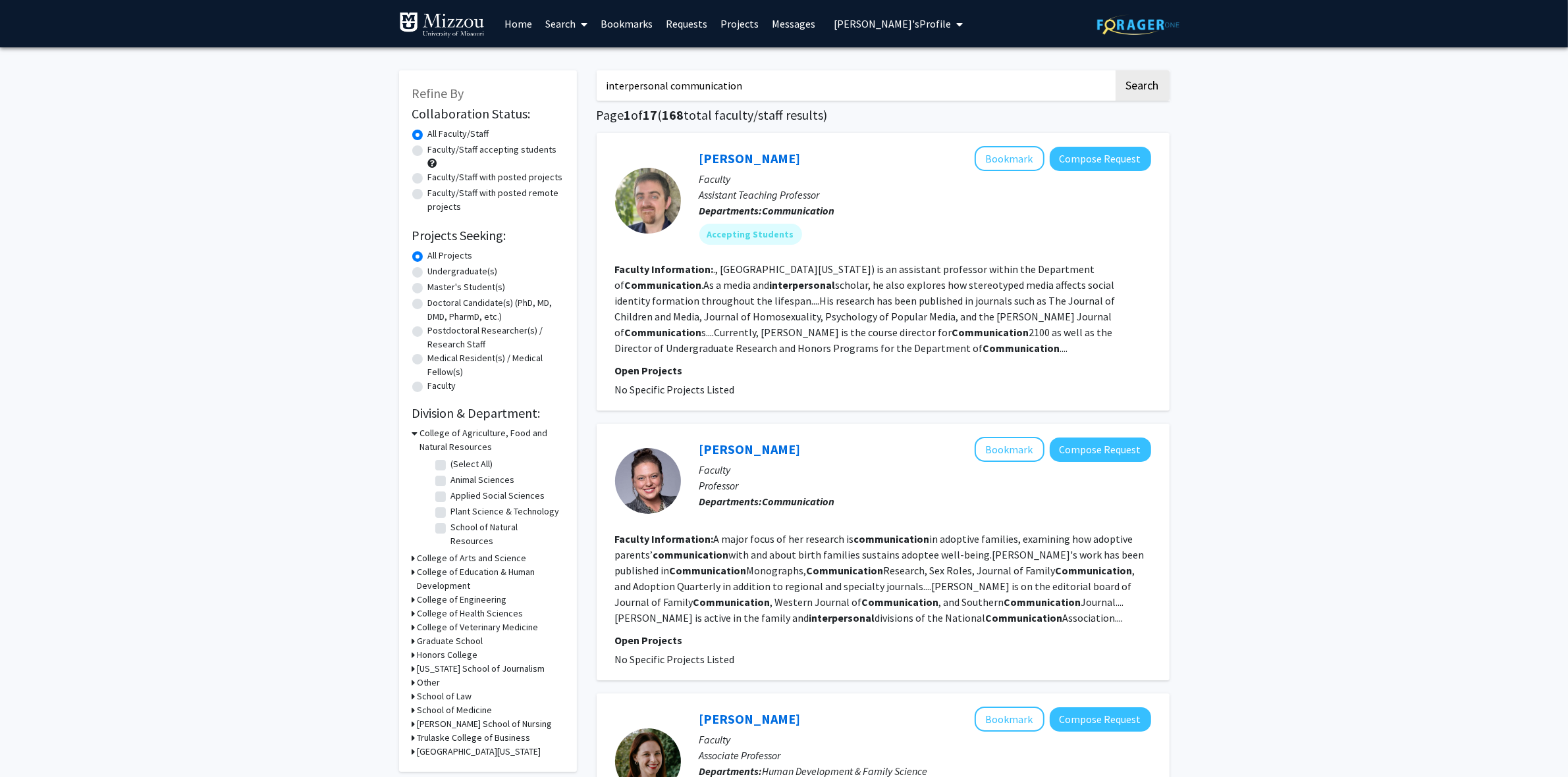
click at [903, 22] on span "[PERSON_NAME]'s Profile" at bounding box center [892, 23] width 117 height 13
click at [892, 58] on span "[PERSON_NAME]" at bounding box center [916, 61] width 80 height 14
